Goal: Information Seeking & Learning: Learn about a topic

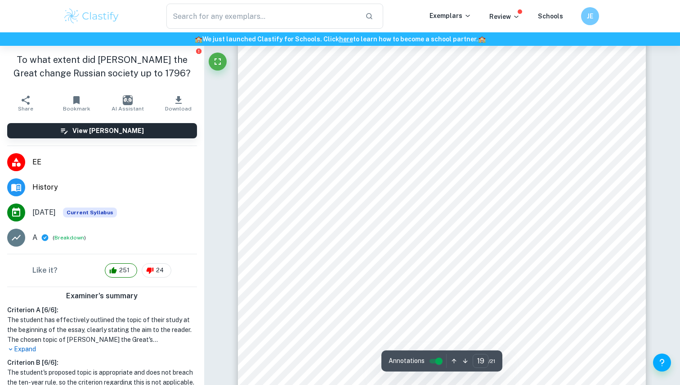
scroll to position [10558, 0]
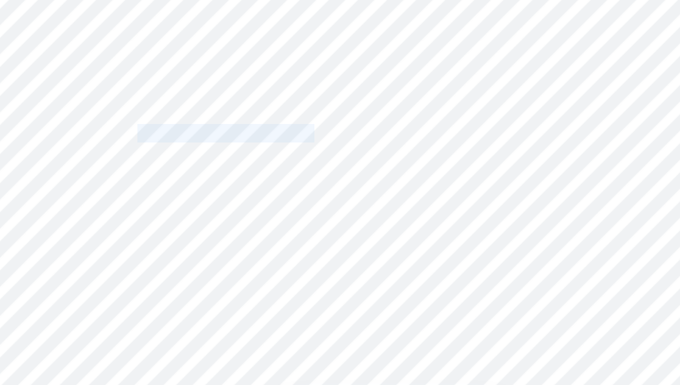
drag, startPoint x: 389, startPoint y: 217, endPoint x: 315, endPoint y: 212, distance: 74.8
click at [315, 212] on span "www.historytoday.com, March 2005." at bounding box center [358, 216] width 92 height 8
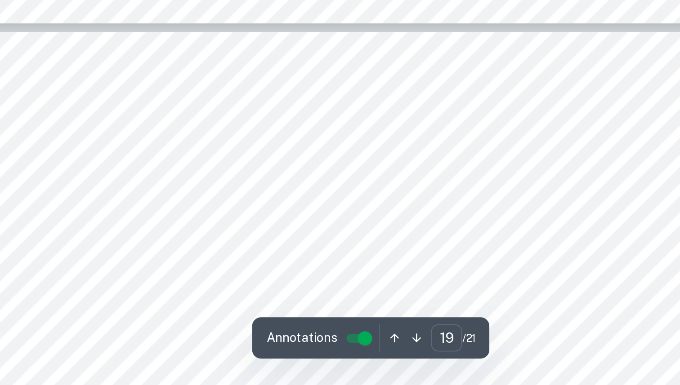
type input "20"
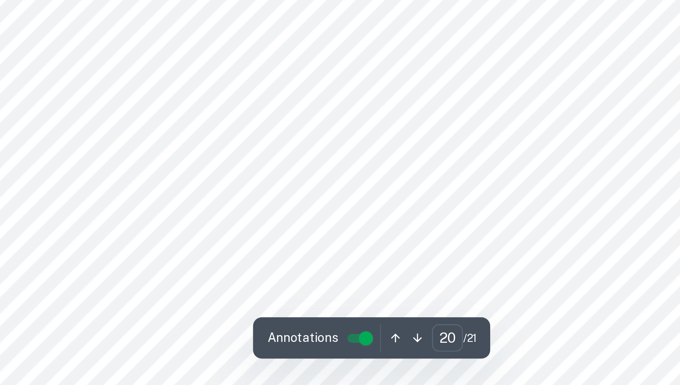
scroll to position [11310, 0]
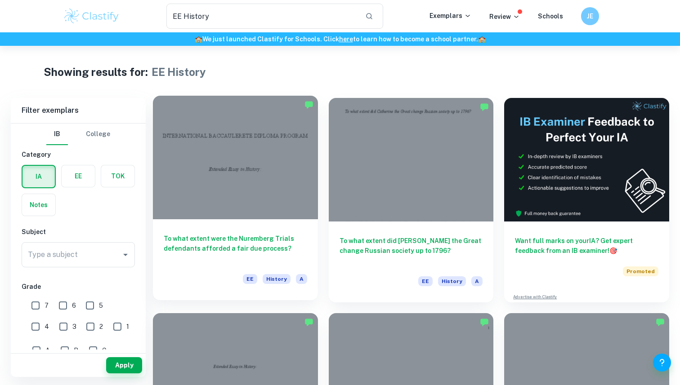
click at [221, 249] on h6 "To what extent were the Nuremberg Trials defendants afforded a fair due process?" at bounding box center [235, 249] width 143 height 30
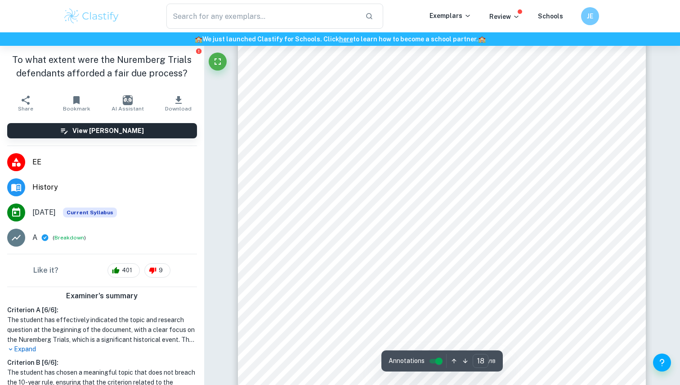
scroll to position [10148, 0]
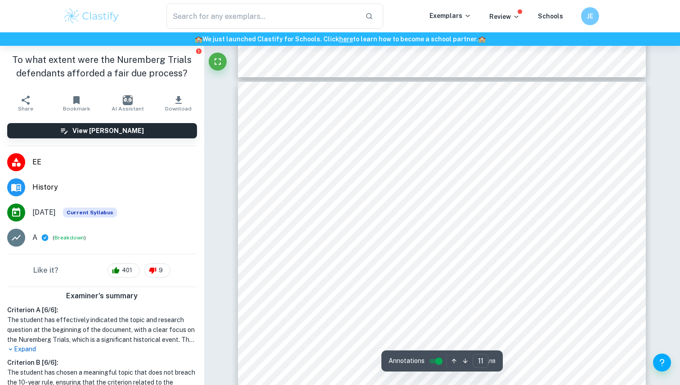
type input "10"
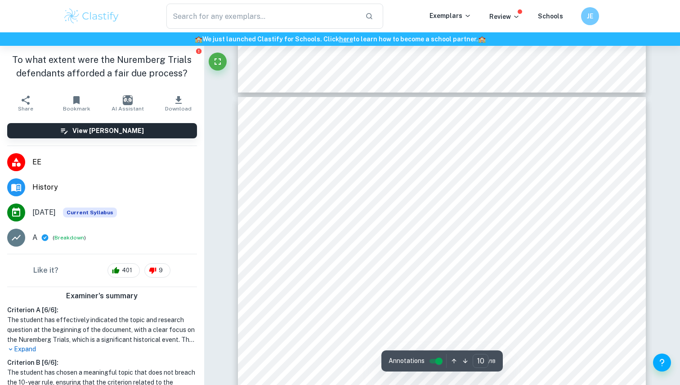
scroll to position [5232, 0]
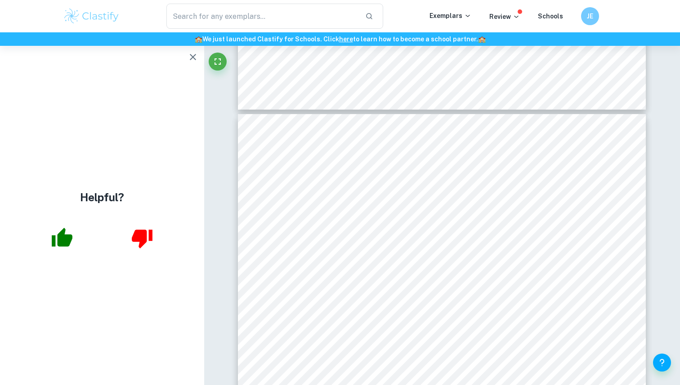
type input "EE History"
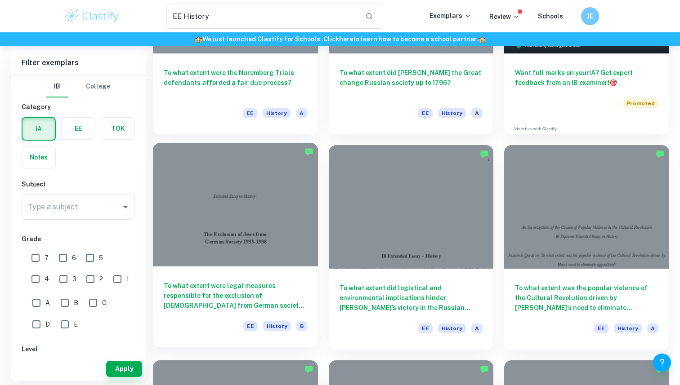
scroll to position [173, 0]
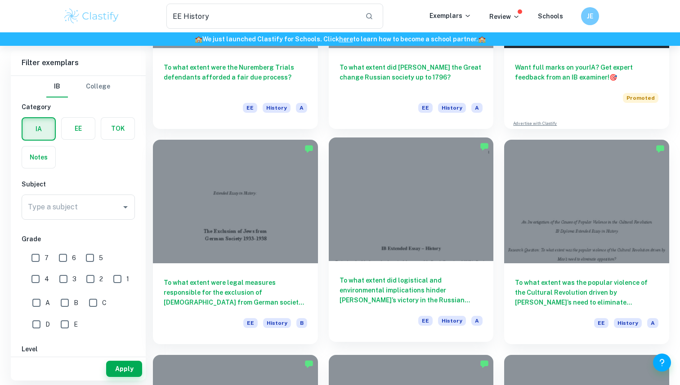
click at [409, 272] on div "To what extent did logistical and environmental implications hinder [PERSON_NAM…" at bounding box center [411, 301] width 165 height 81
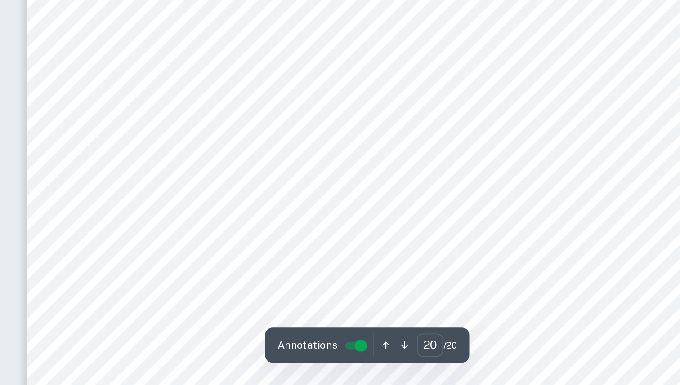
scroll to position [11069, 0]
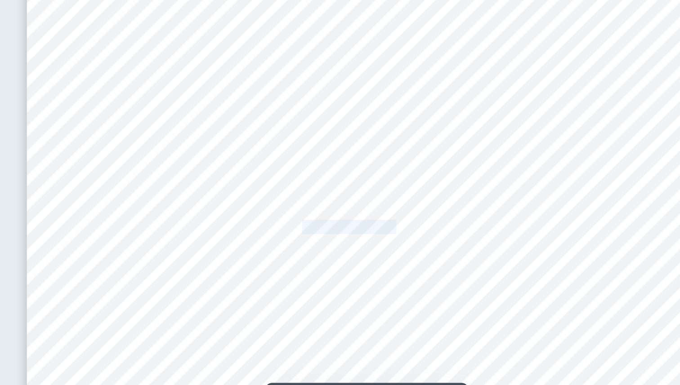
drag, startPoint x: 403, startPoint y: 257, endPoint x: 453, endPoint y: 257, distance: 50.3
click at [454, 257] on span "”. Goodreads. Author: [PERSON_NAME]. “The Art of War”. Origin: 5th Century BCE." at bounding box center [490, 257] width 264 height 8
click at [453, 257] on span "”. Goodreads. Author: [PERSON_NAME]. “The Art of War”. Origin: 5th Century BCE." at bounding box center [490, 257] width 264 height 8
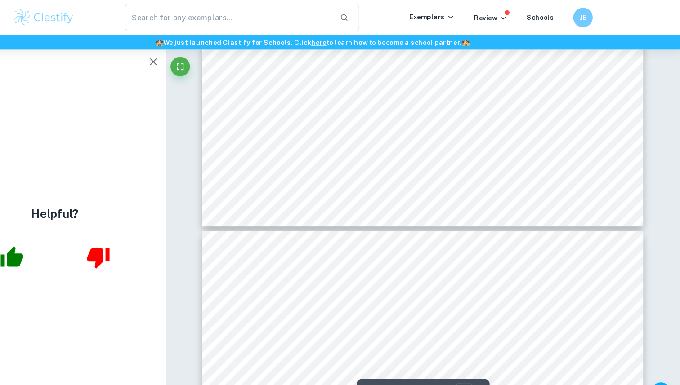
type input "19"
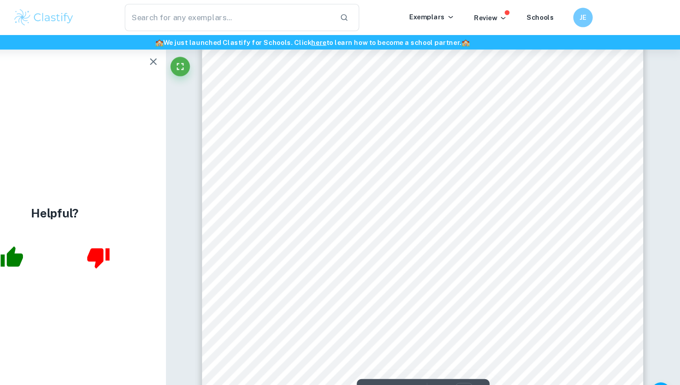
type input "EE History"
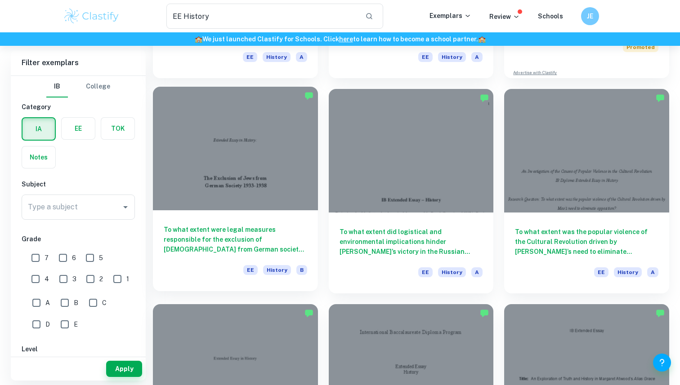
scroll to position [225, 0]
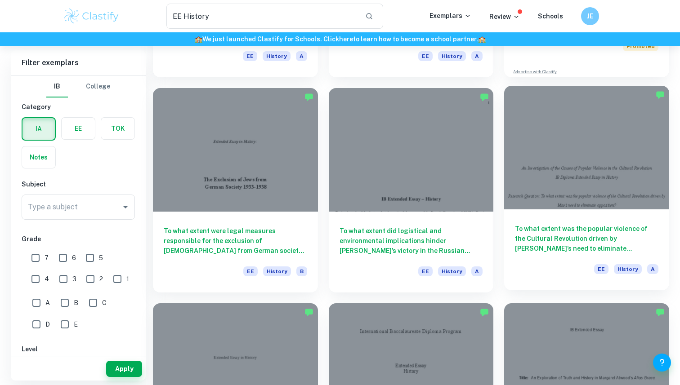
click at [573, 238] on h6 "To what extent was the popular violence of the Cultural Revolution driven by [P…" at bounding box center [586, 239] width 143 height 30
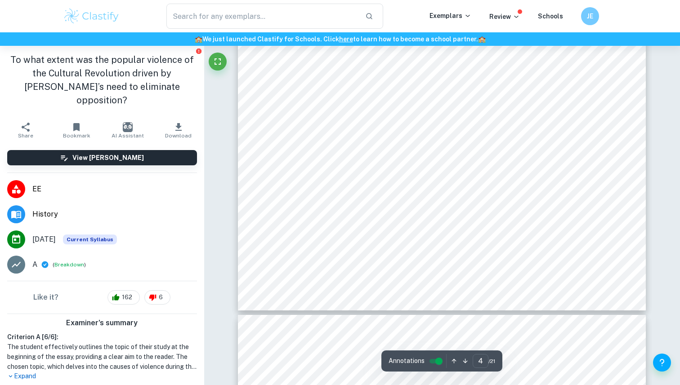
scroll to position [1888, 0]
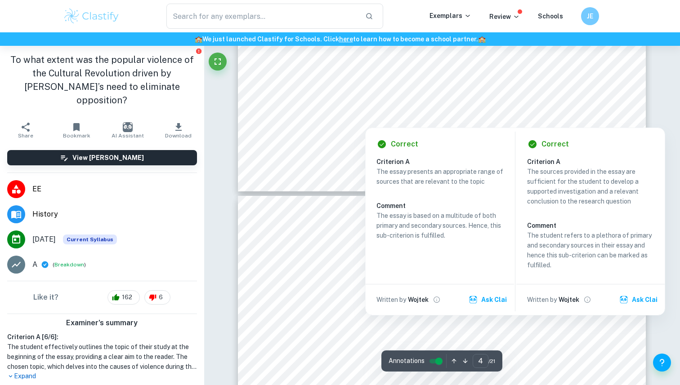
type input "5"
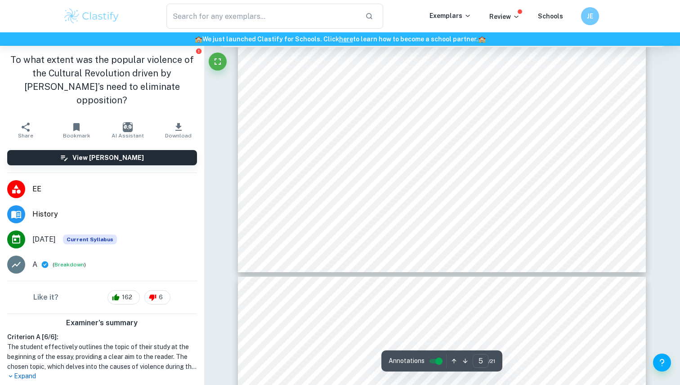
scroll to position [2505, 0]
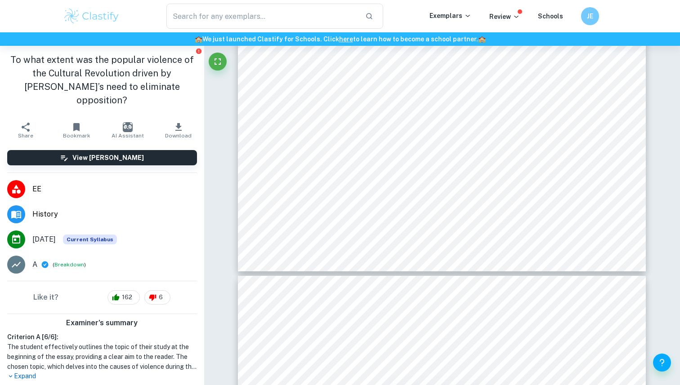
type input "EE History"
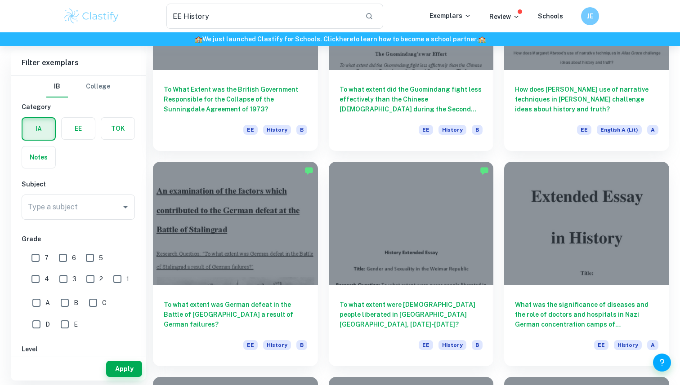
scroll to position [590, 0]
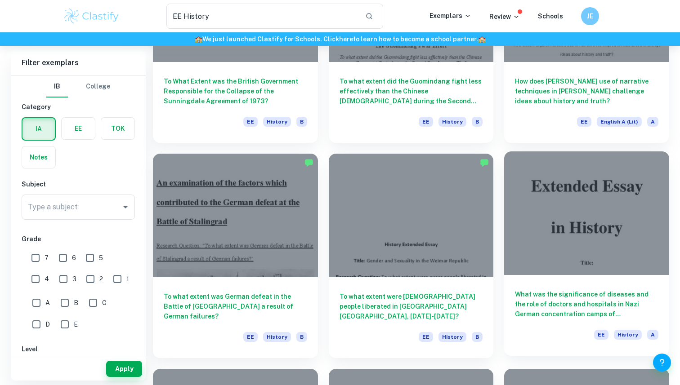
click at [579, 302] on h6 "What was the significance of diseases and the role of doctors and hospitals in …" at bounding box center [586, 304] width 143 height 30
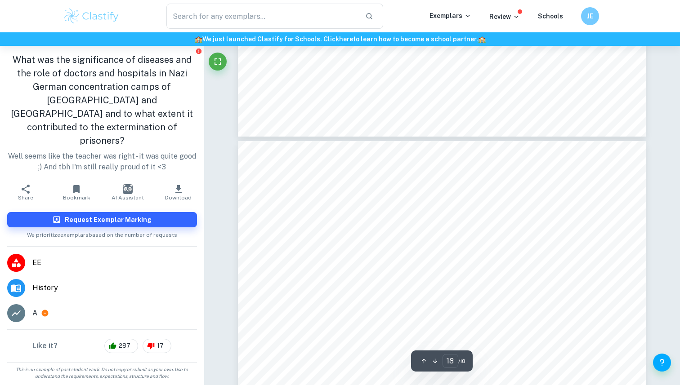
type input "17"
